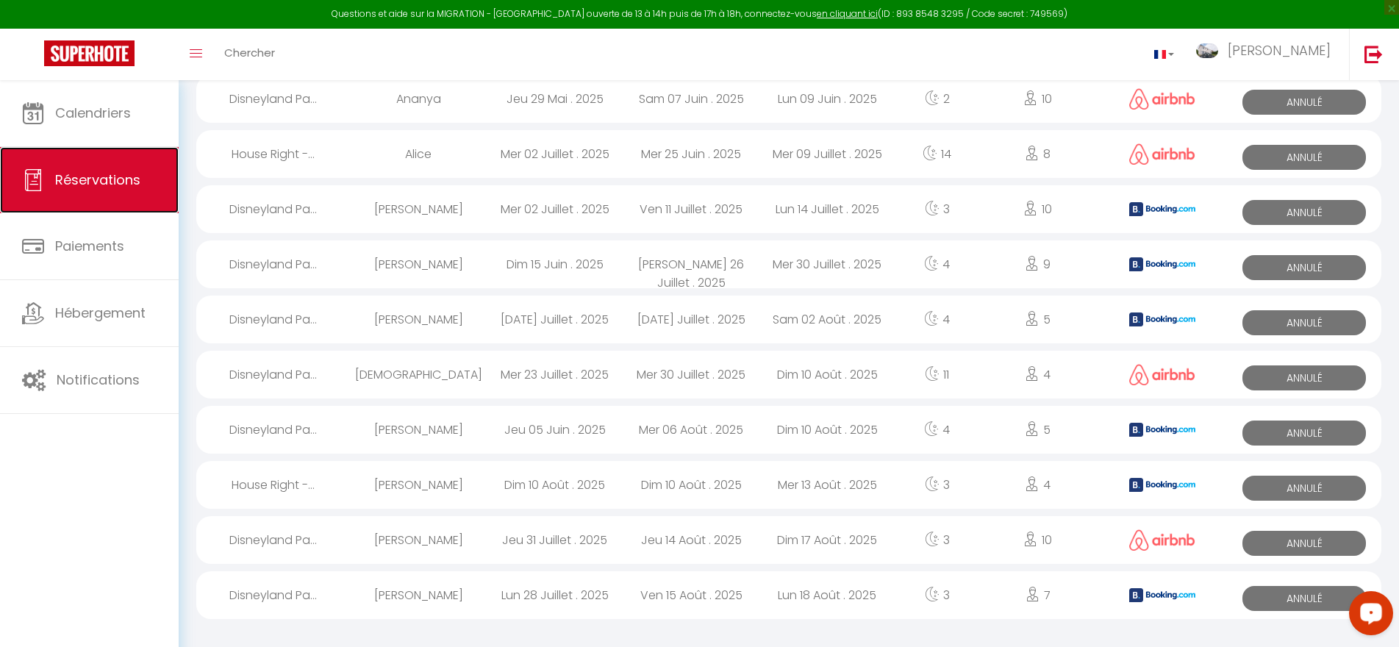
click at [99, 182] on span "Réservations" at bounding box center [97, 180] width 85 height 18
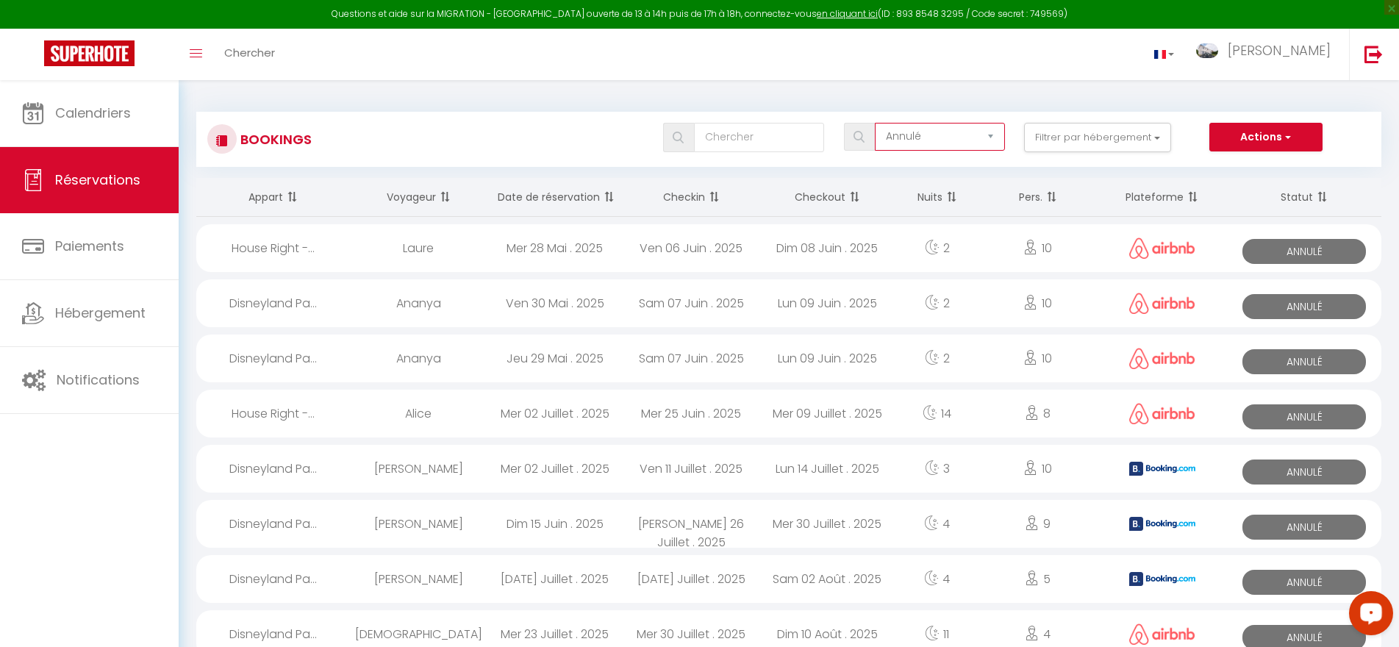
click at [912, 133] on select "Tous les statuts Annulé Confirmé Non Confirmé Tout sauf annulé No Show Request" at bounding box center [940, 137] width 130 height 28
select select "confirmed"
click at [876, 123] on select "Tous les statuts Annulé Confirmé Non Confirmé Tout sauf annulé No Show Request" at bounding box center [940, 137] width 130 height 28
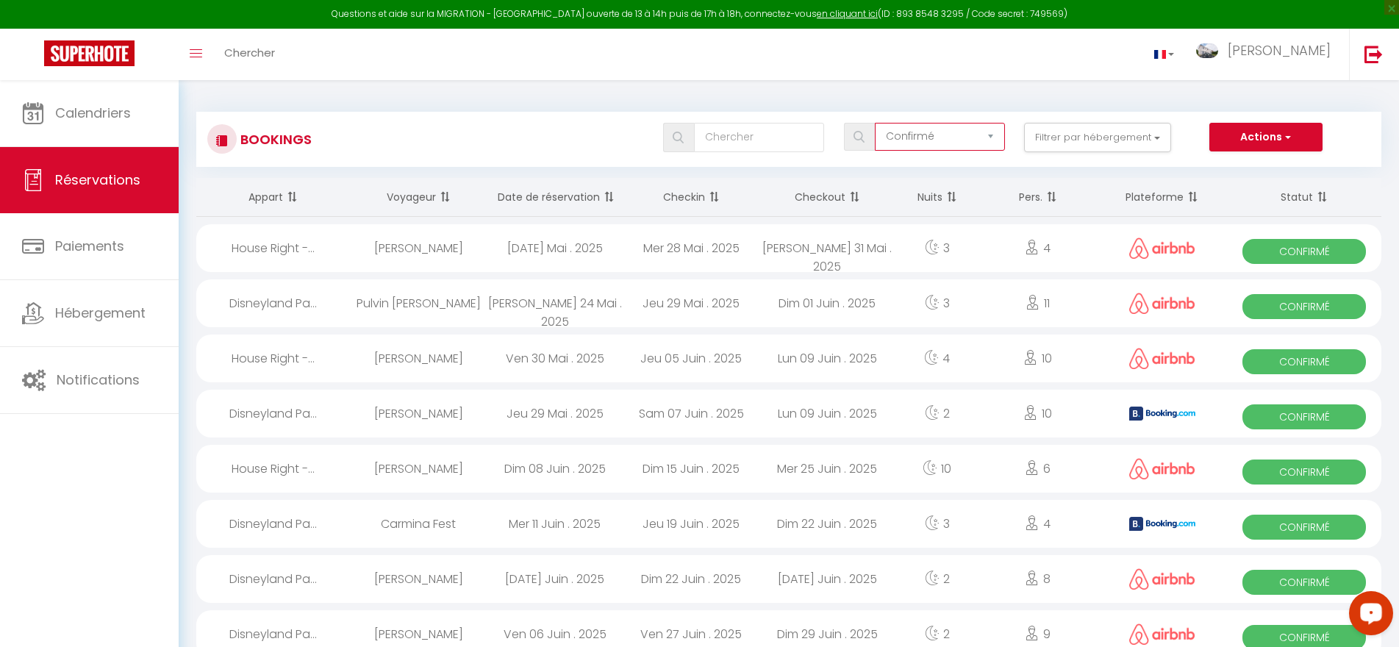
scroll to position [566, 0]
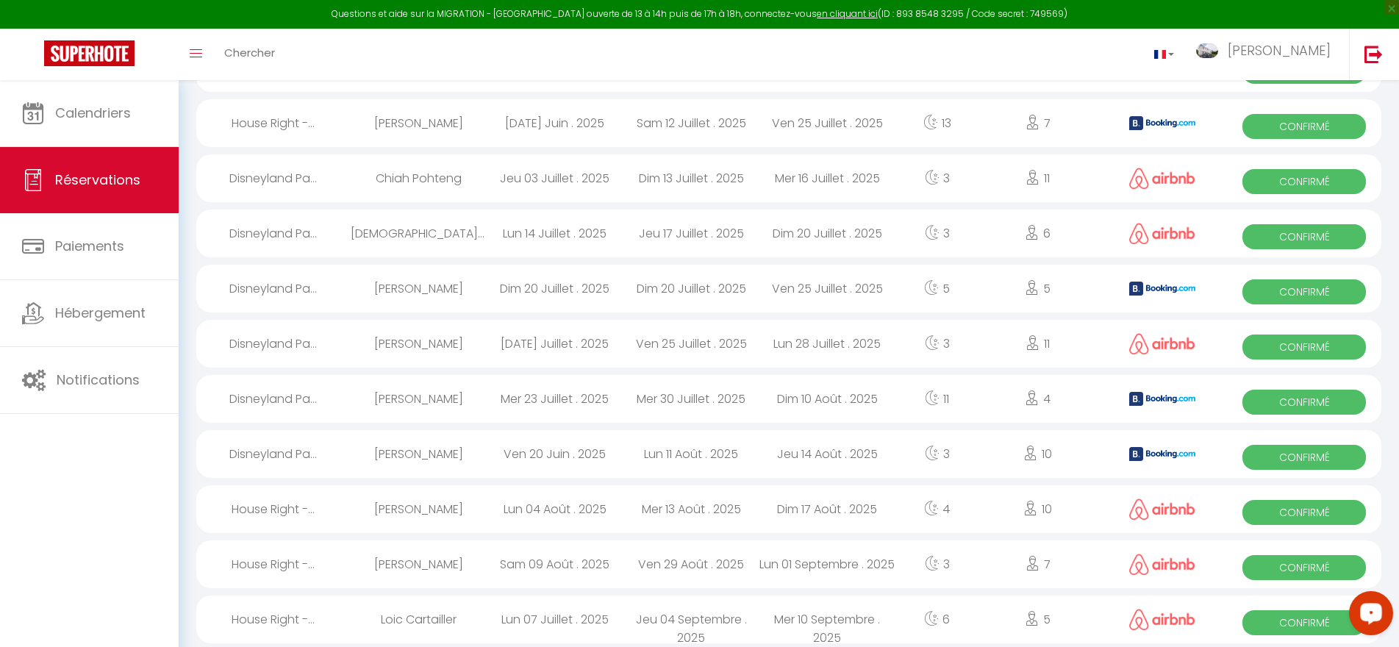
click at [1309, 567] on span "Confirmé" at bounding box center [1305, 567] width 124 height 25
select select "OK"
select select "0"
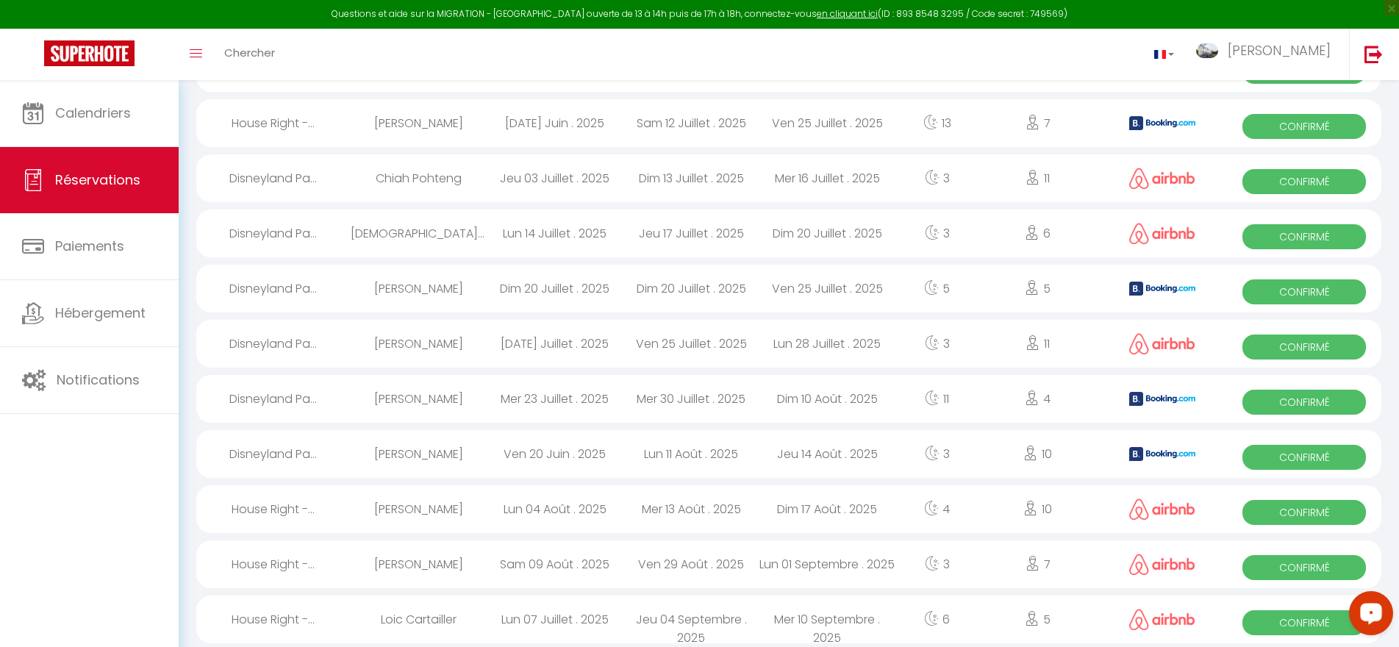
select select "1"
select select
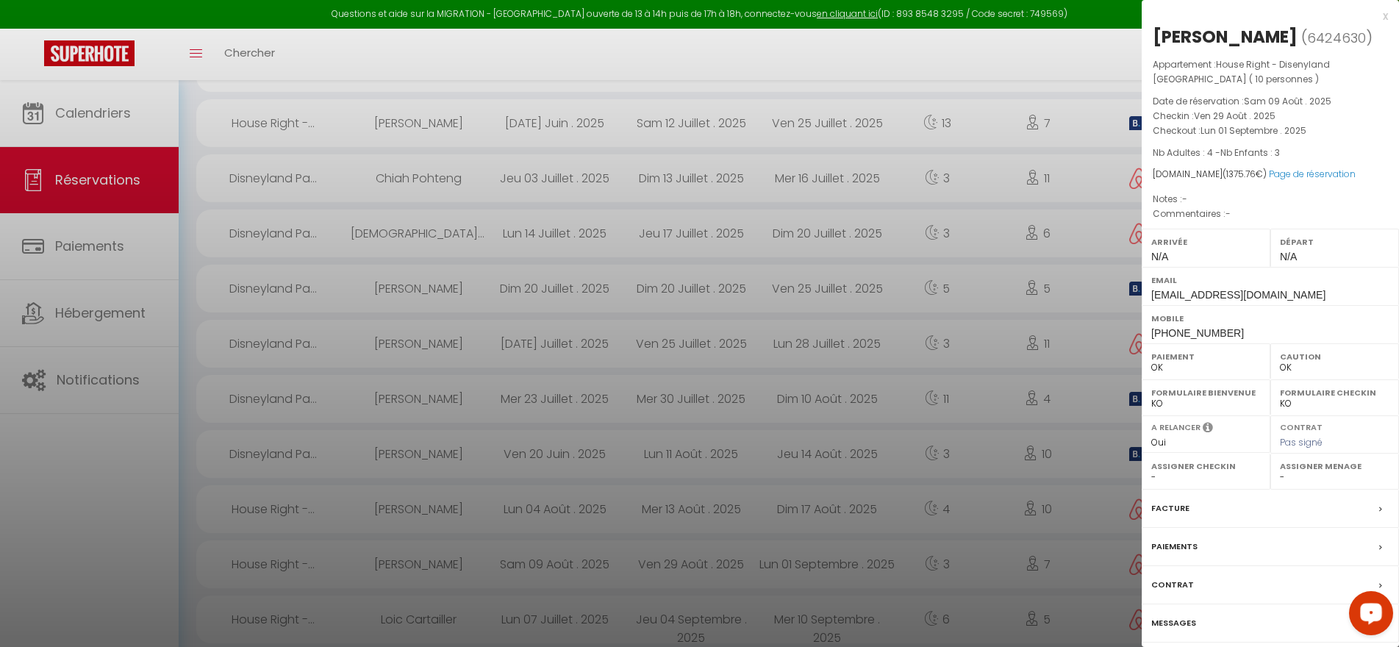
click at [1185, 624] on label "Messages" at bounding box center [1174, 623] width 45 height 15
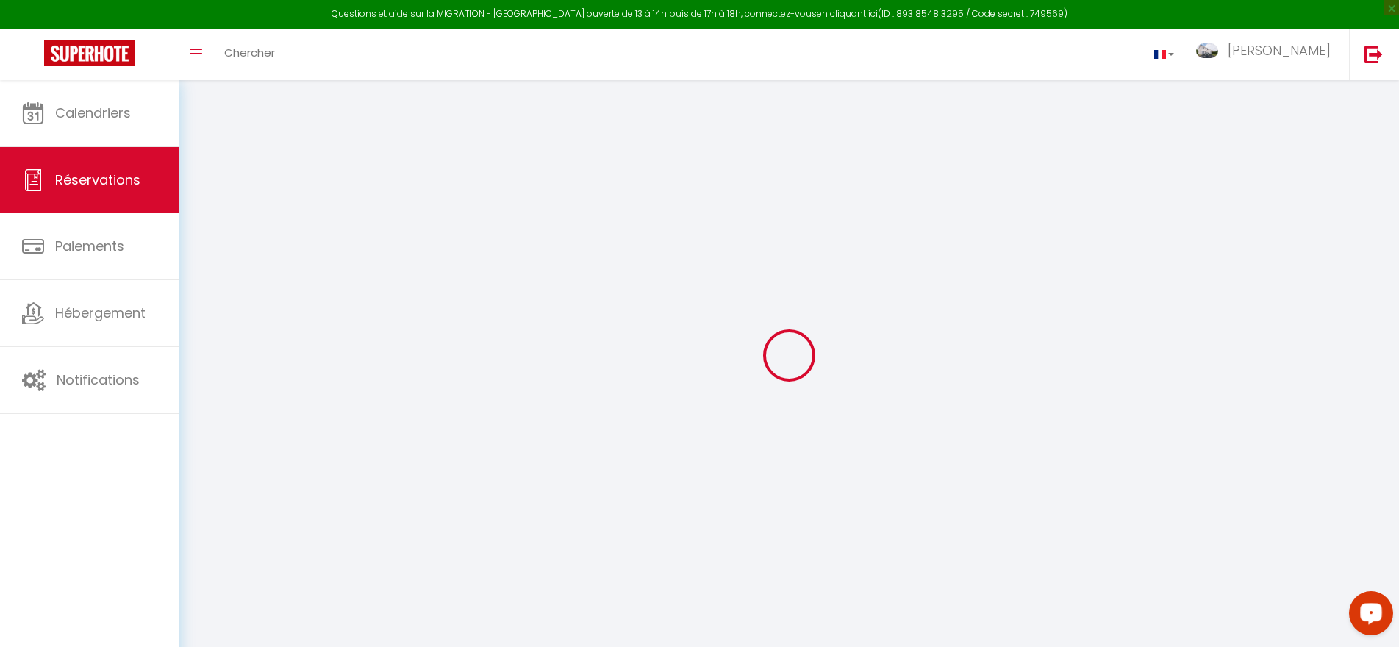
select select
checkbox input "false"
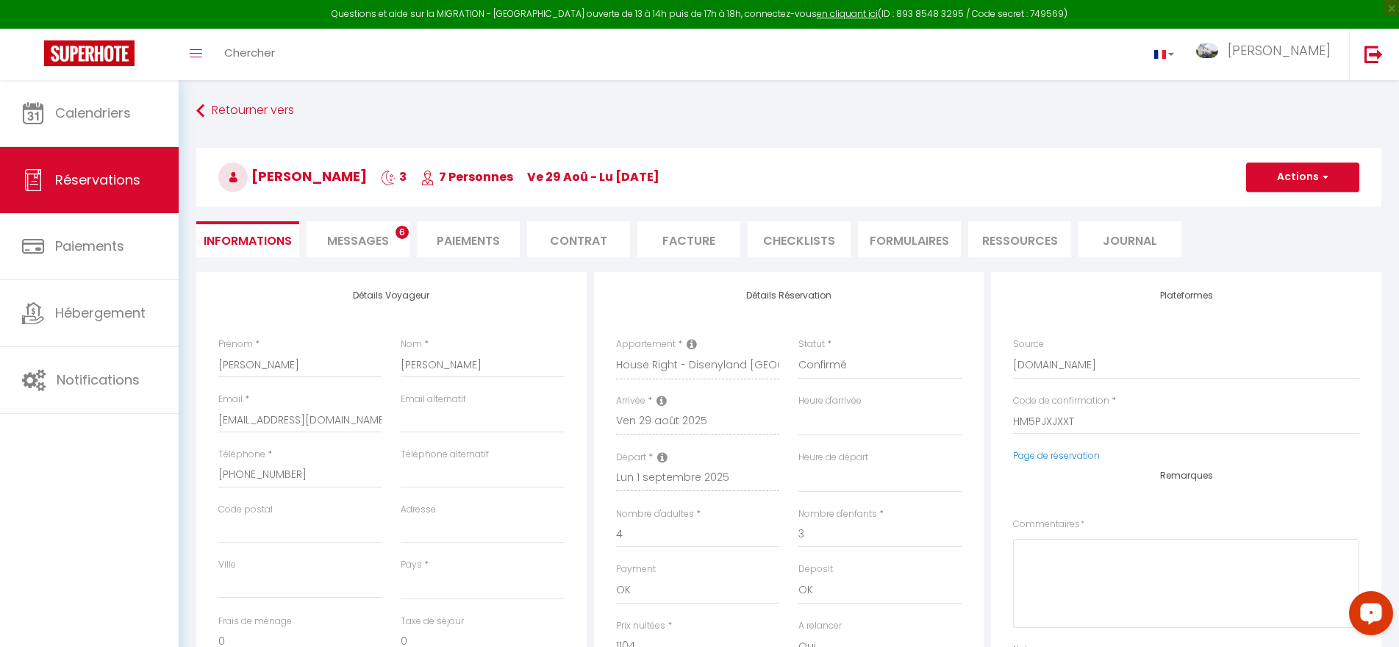
select select
checkbox input "false"
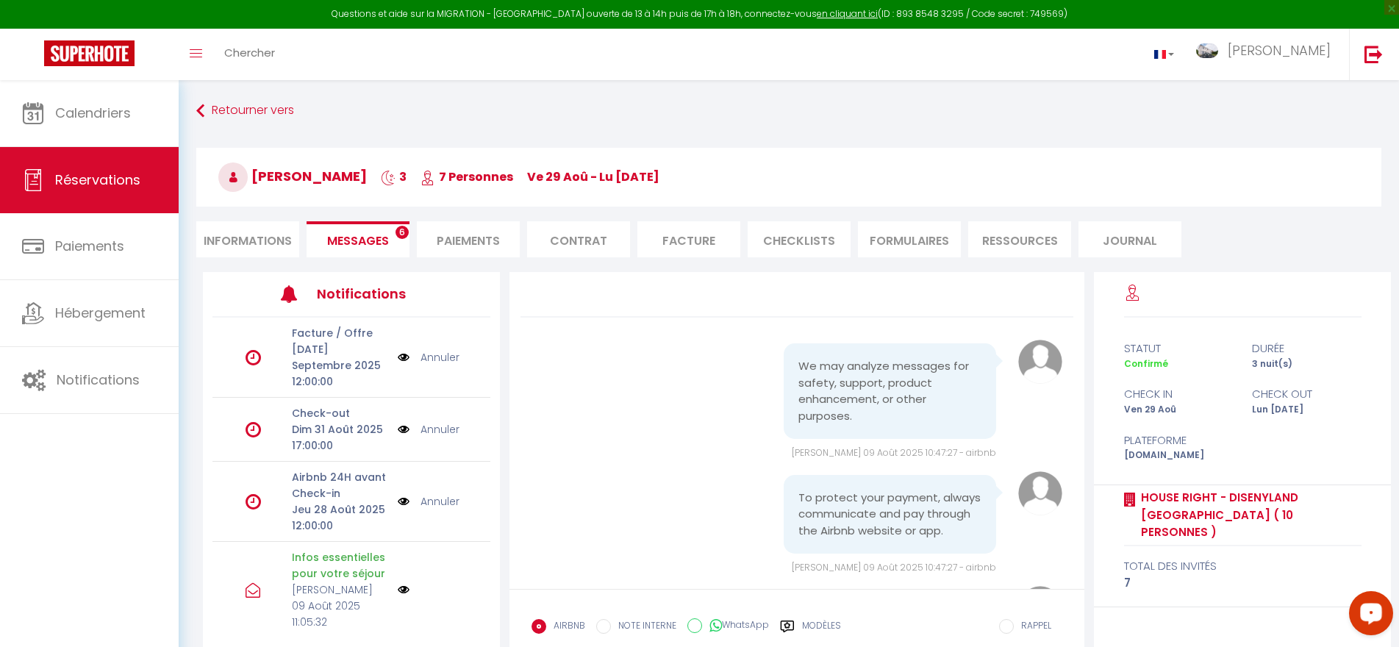
scroll to position [2895, 0]
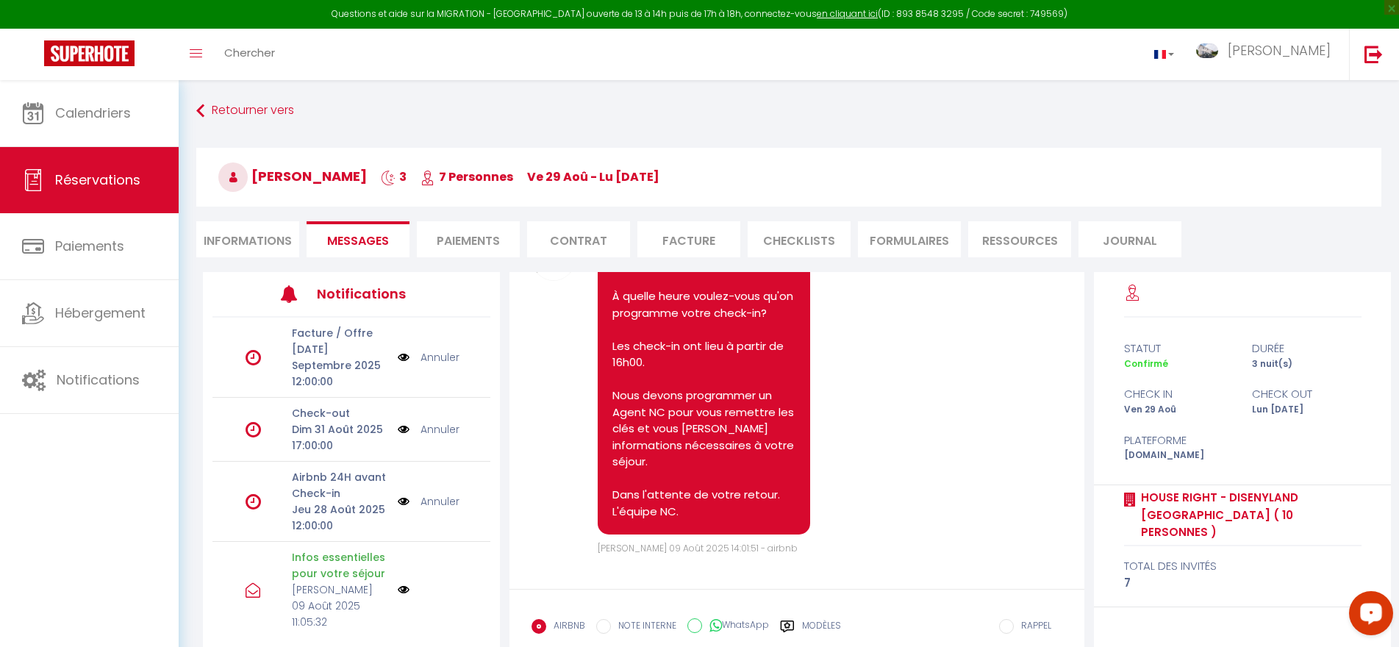
click at [262, 236] on li "Informations" at bounding box center [247, 239] width 103 height 36
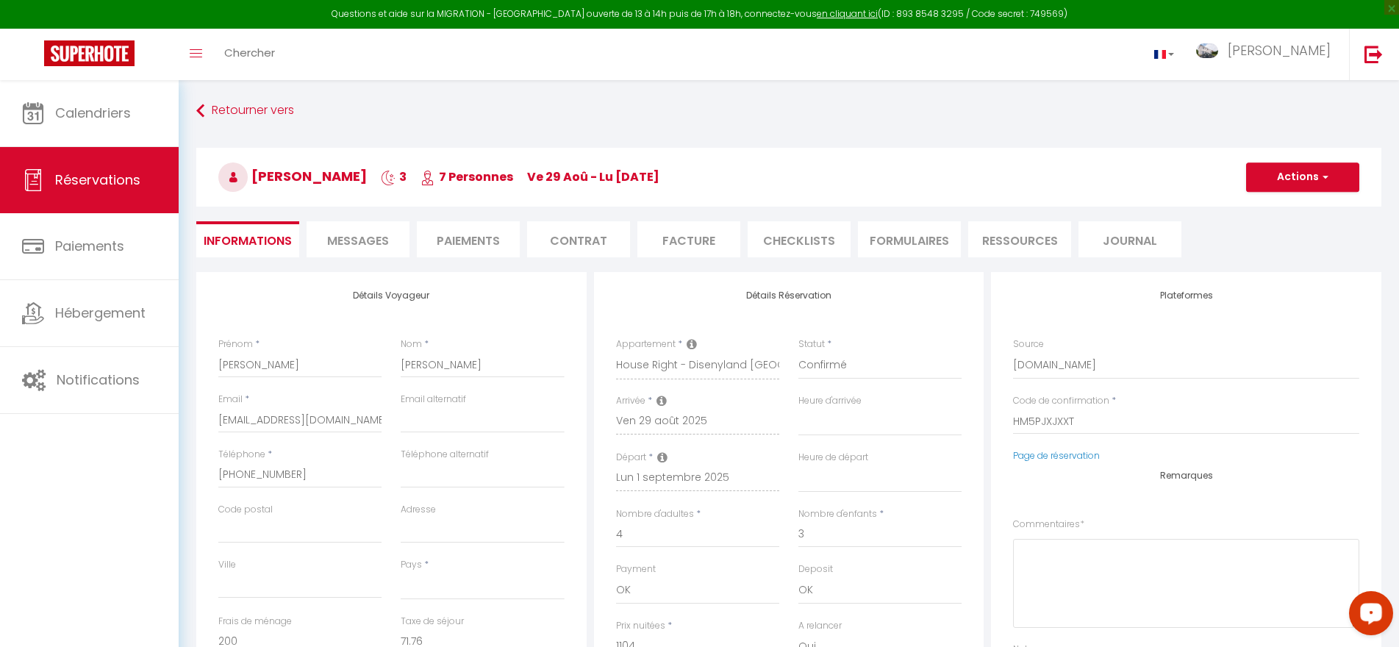
select select
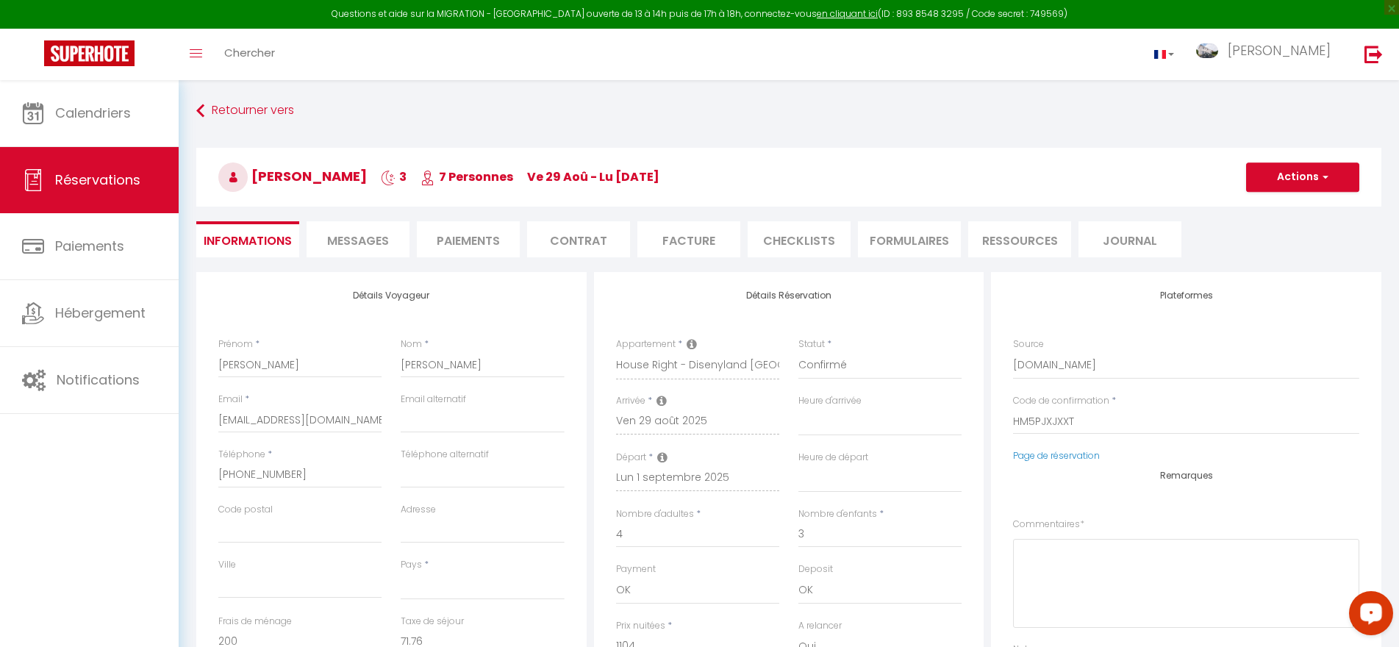
select select
checkbox input "false"
click at [368, 238] on span "Messages" at bounding box center [358, 240] width 62 height 17
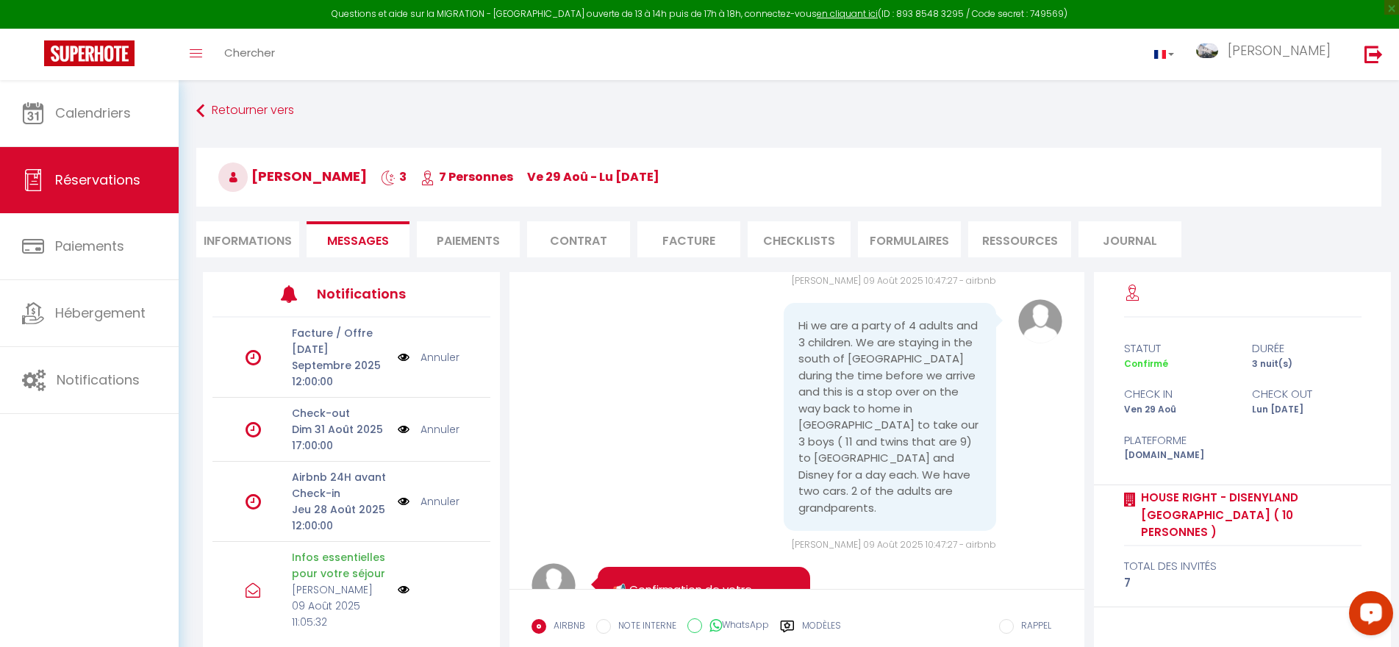
scroll to position [21, 0]
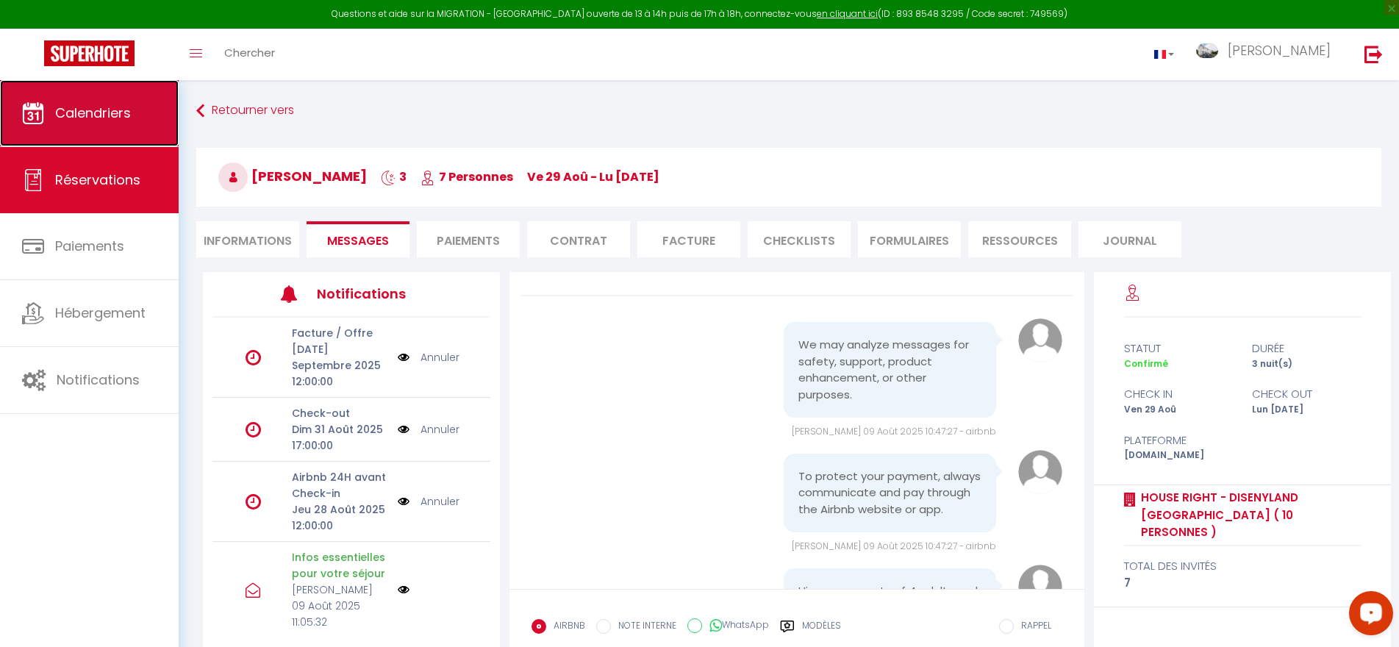
click at [82, 118] on span "Calendriers" at bounding box center [93, 113] width 76 height 18
